Goal: Find specific page/section

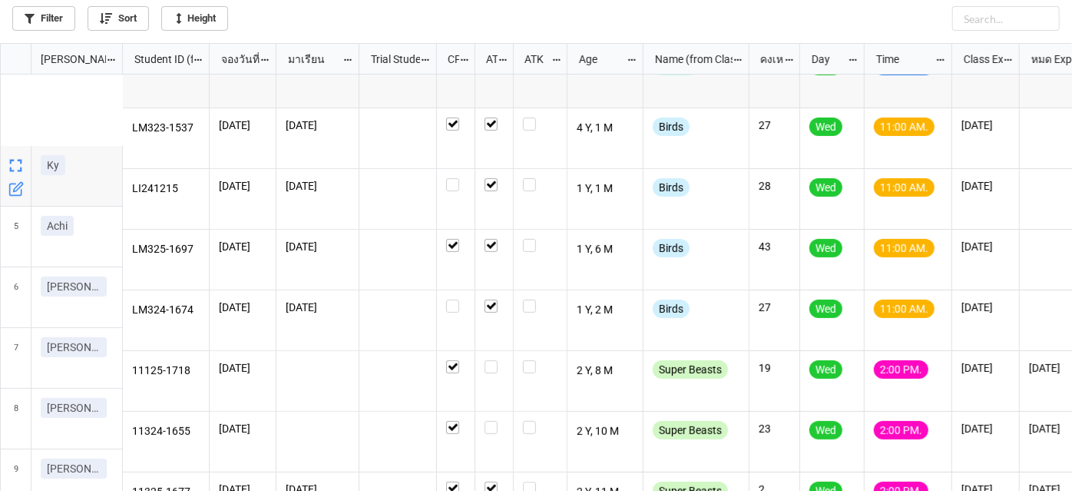
scroll to position [209, 0]
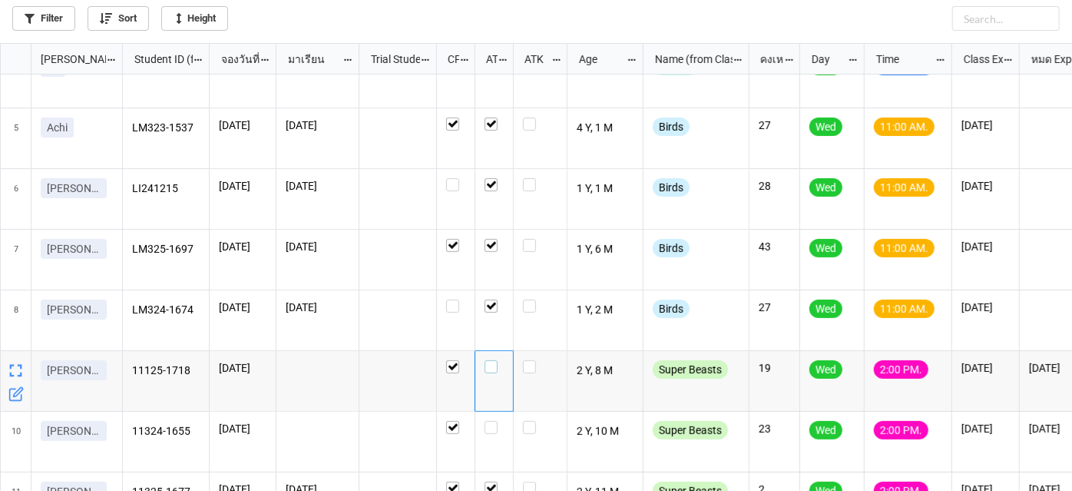
click at [488, 360] on label "grid" at bounding box center [494, 360] width 19 height 0
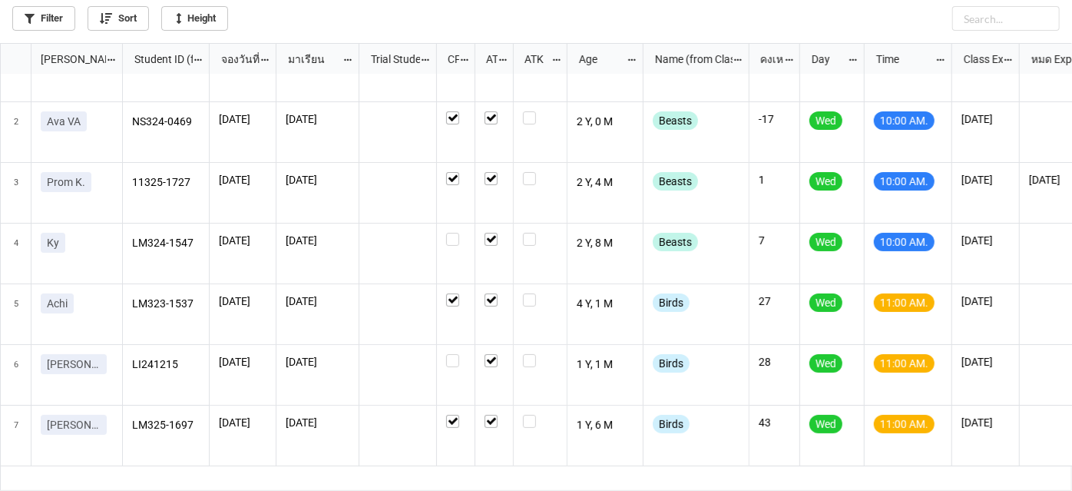
scroll to position [0, 0]
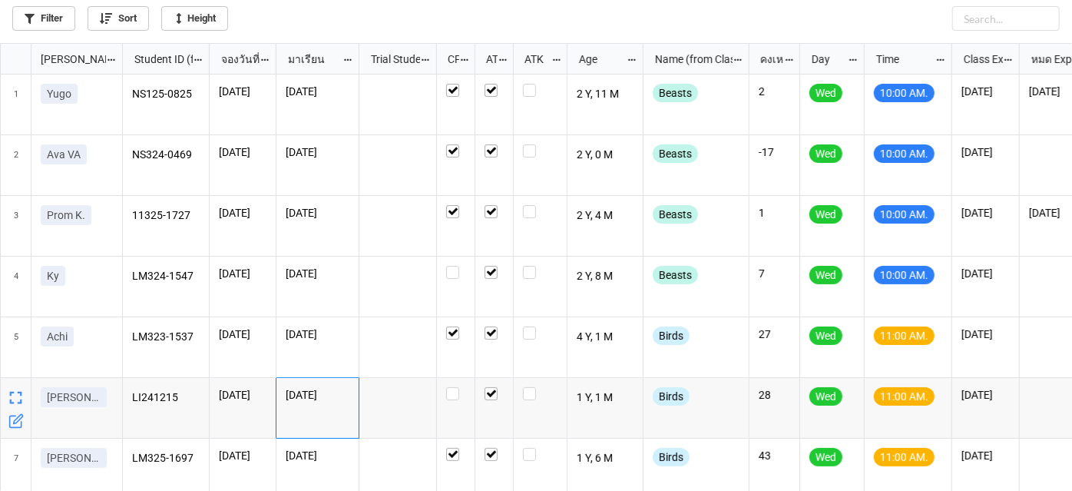
click at [330, 427] on div "[DATE]" at bounding box center [318, 408] width 83 height 61
click at [805, 23] on div "Filter Sort Height" at bounding box center [536, 15] width 1048 height 31
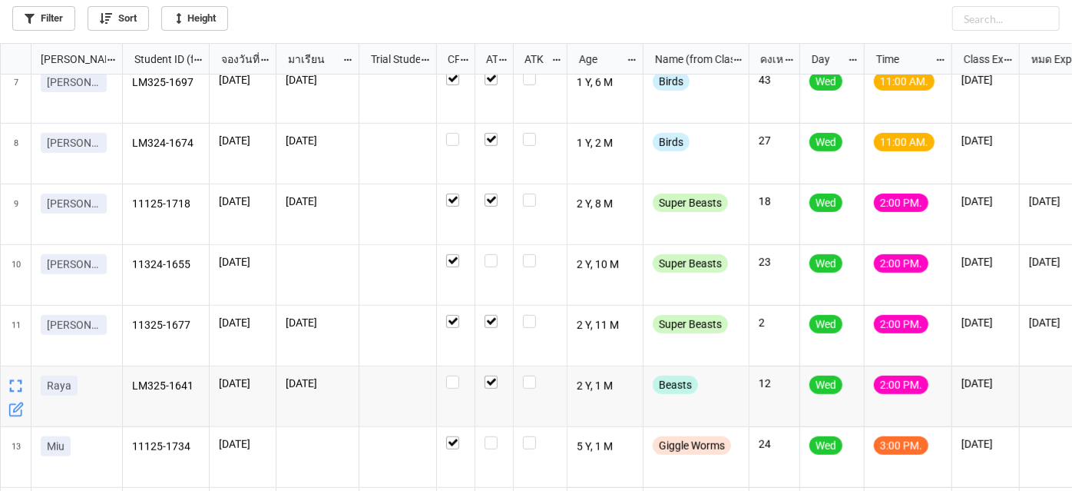
scroll to position [351, 0]
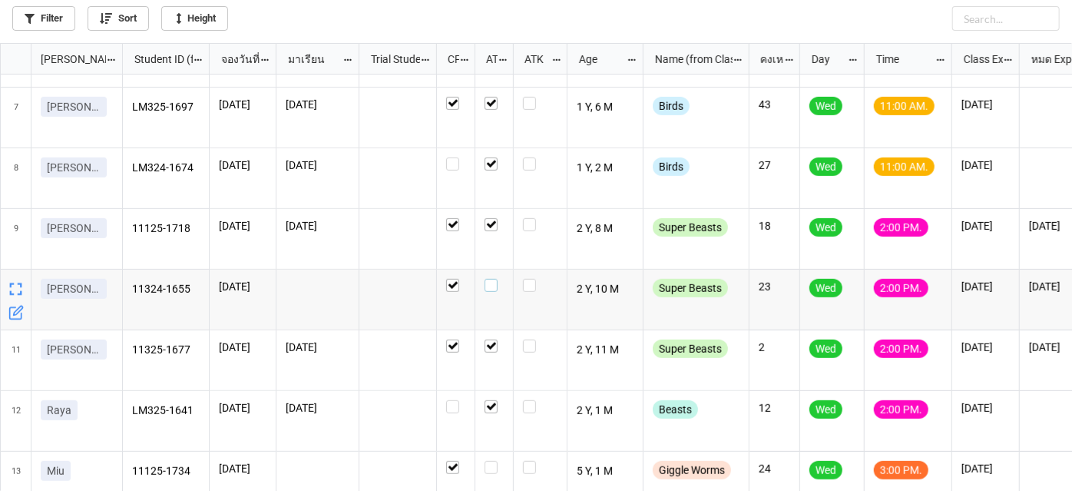
click at [491, 279] on label "grid" at bounding box center [494, 279] width 19 height 0
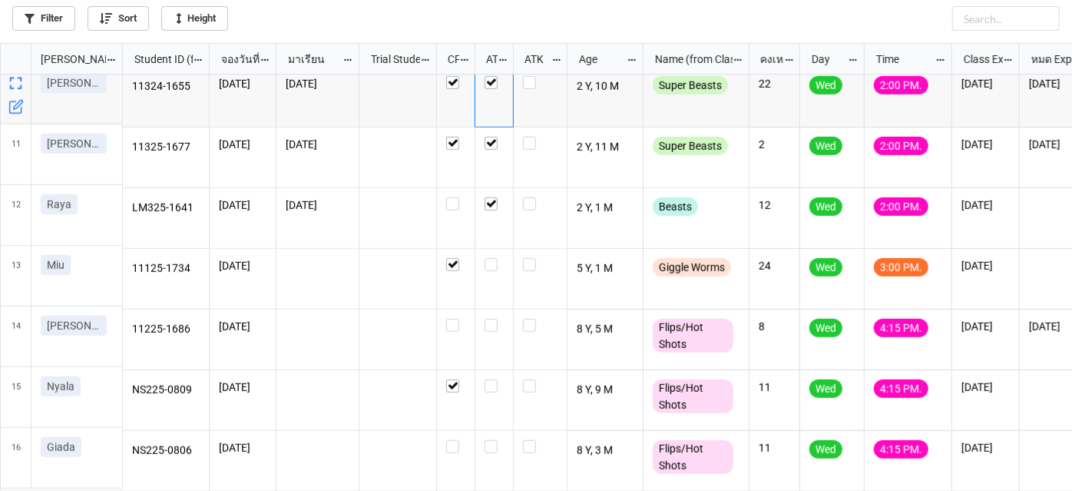
scroll to position [560, 0]
